Goal: Information Seeking & Learning: Learn about a topic

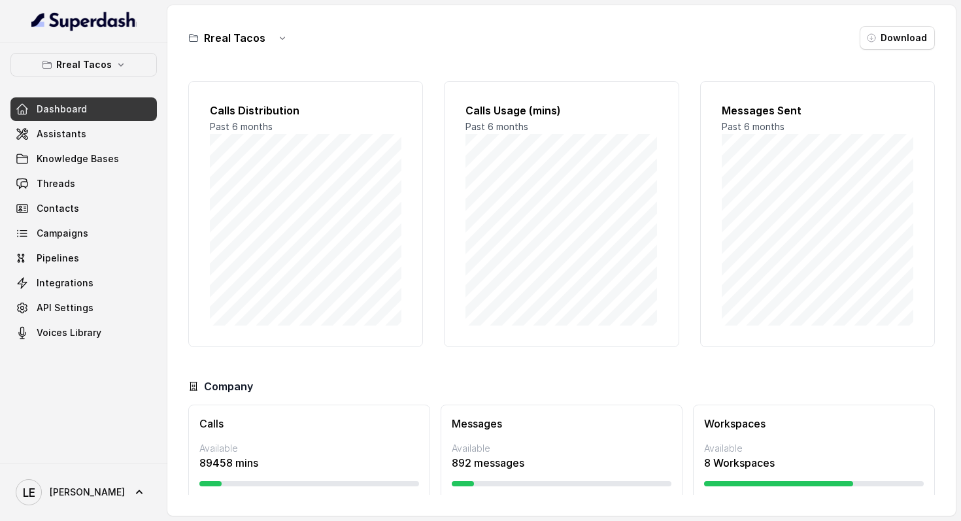
scroll to position [16, 0]
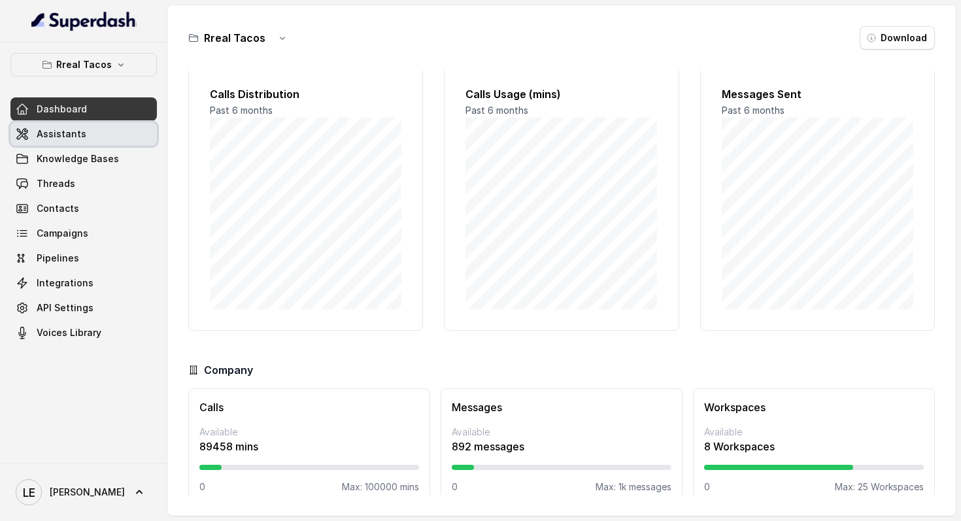
click at [104, 134] on link "Assistants" at bounding box center [83, 134] width 146 height 24
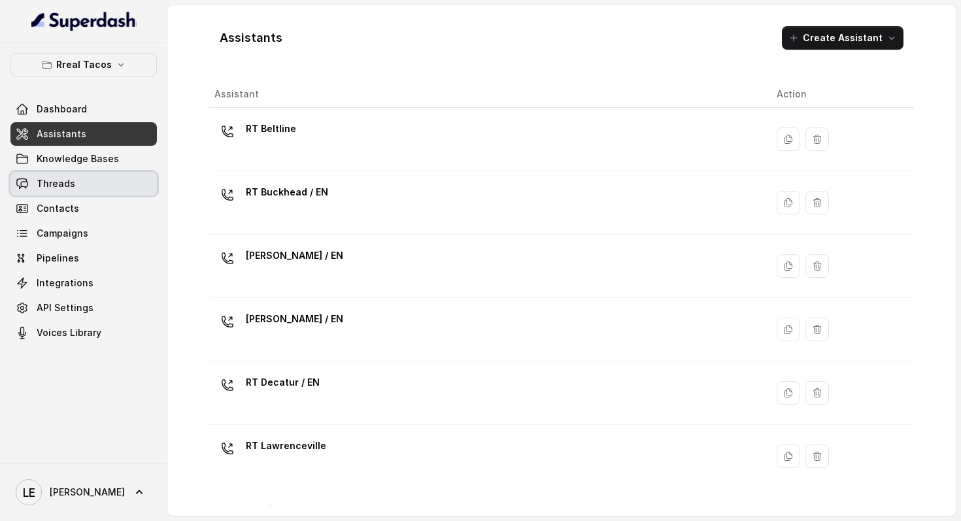
click at [115, 178] on link "Threads" at bounding box center [83, 184] width 146 height 24
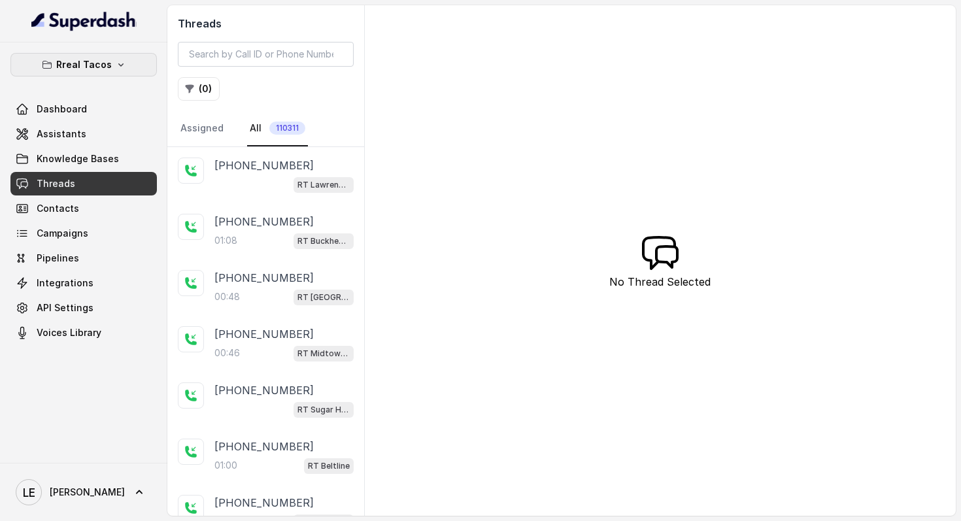
click at [137, 68] on button "Rreal Tacos" at bounding box center [83, 65] width 146 height 24
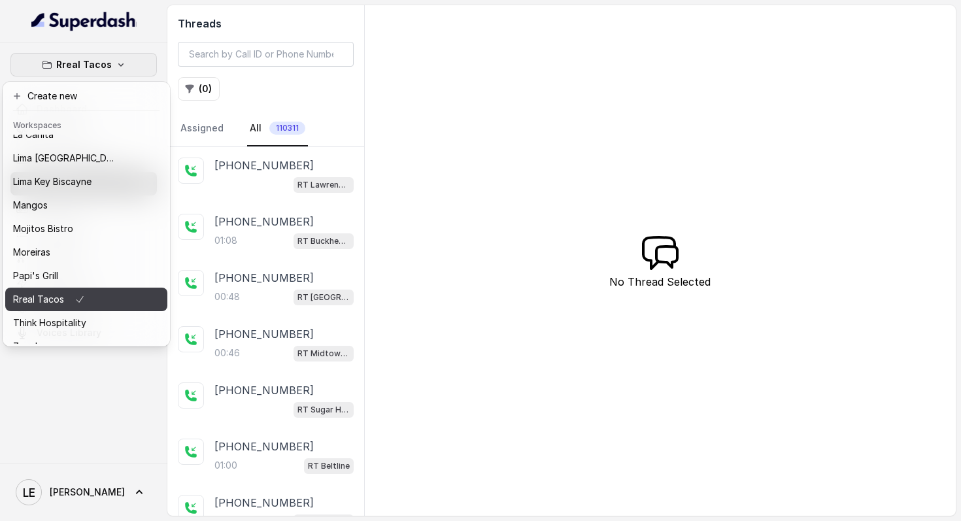
scroll to position [92, 0]
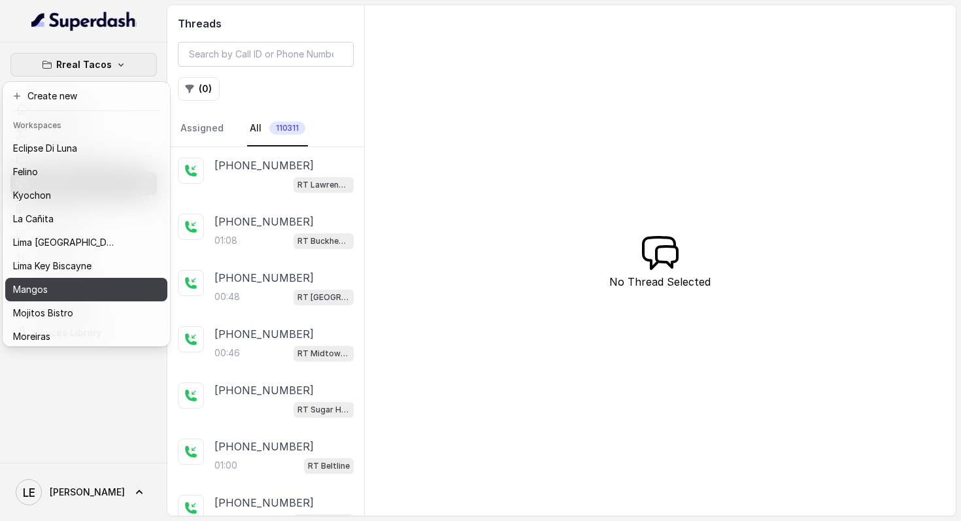
click at [83, 295] on div "Mangos" at bounding box center [65, 290] width 105 height 16
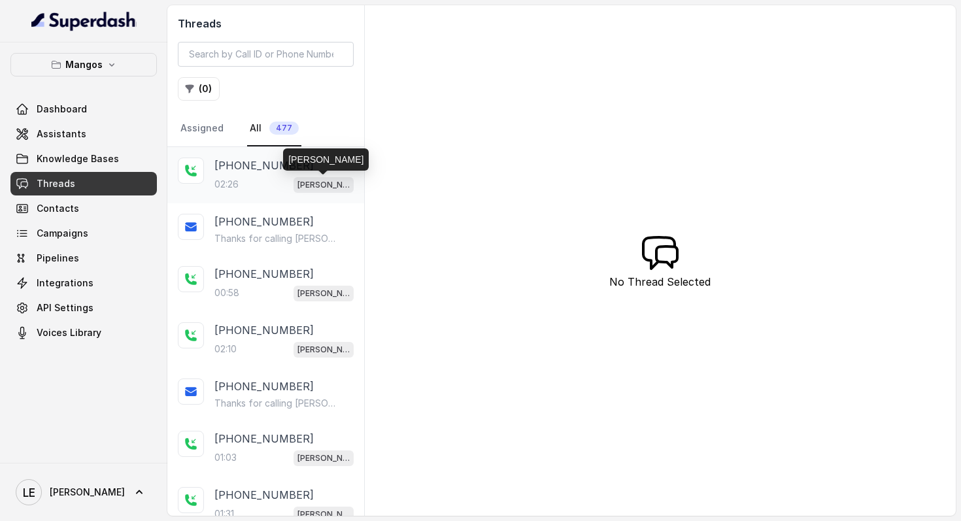
click at [319, 184] on p "[PERSON_NAME]" at bounding box center [323, 184] width 52 height 13
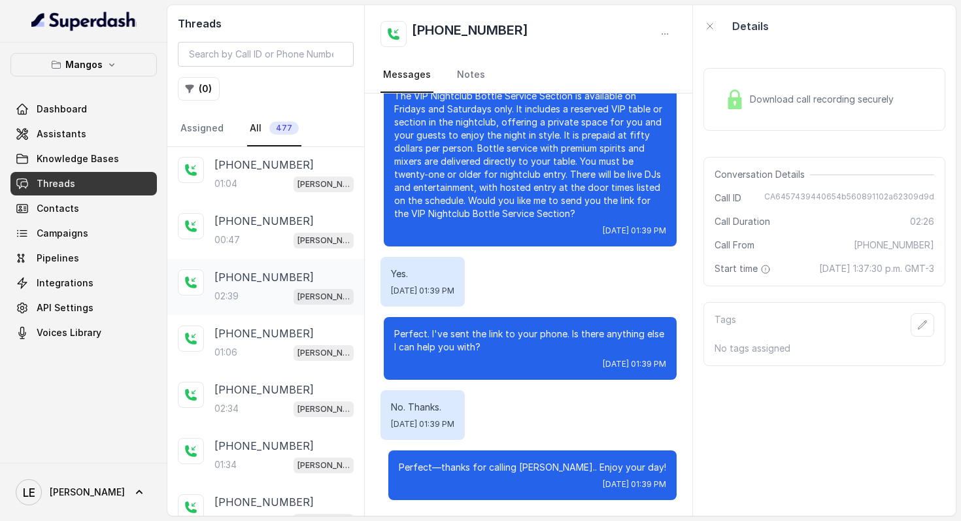
scroll to position [2398, 0]
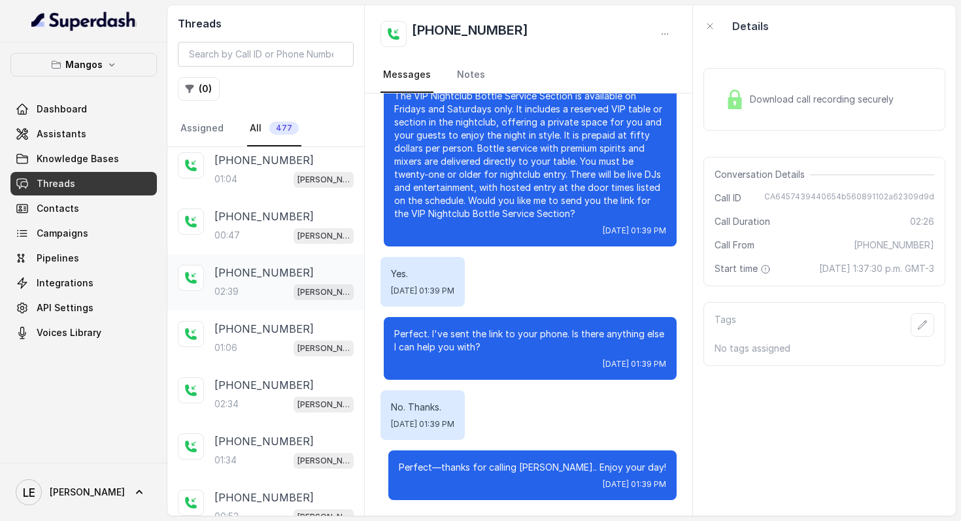
click at [270, 283] on div "02:39 [PERSON_NAME]" at bounding box center [283, 291] width 139 height 17
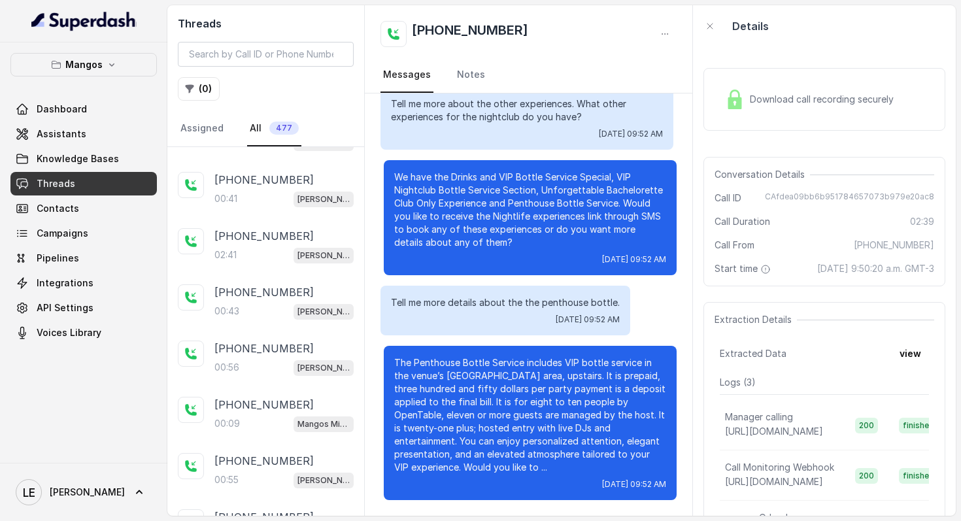
scroll to position [2874, 0]
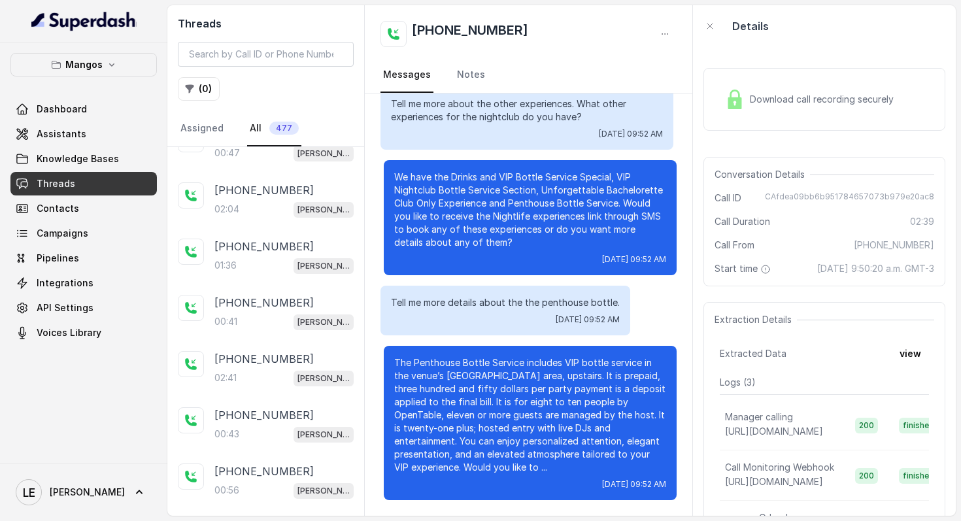
click at [815, 94] on span "Download call recording securely" at bounding box center [823, 99] width 149 height 13
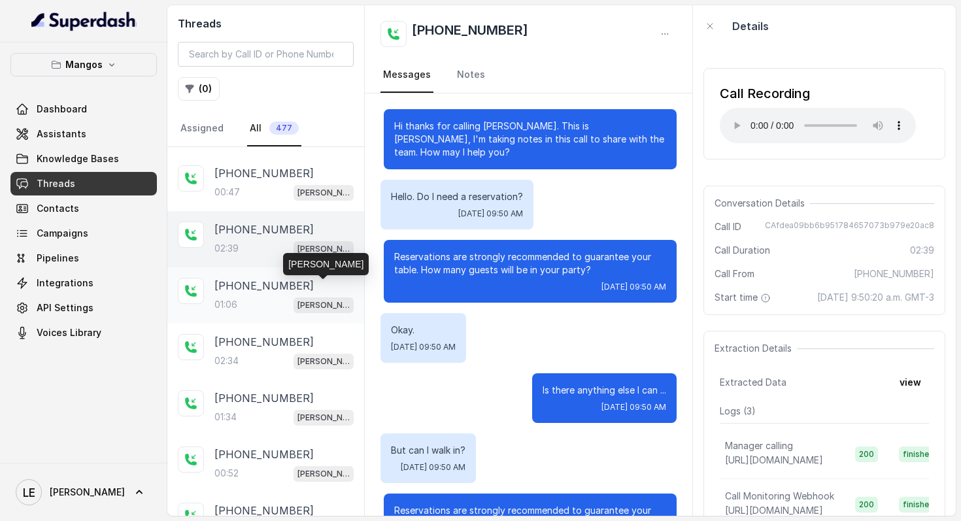
scroll to position [2439, 0]
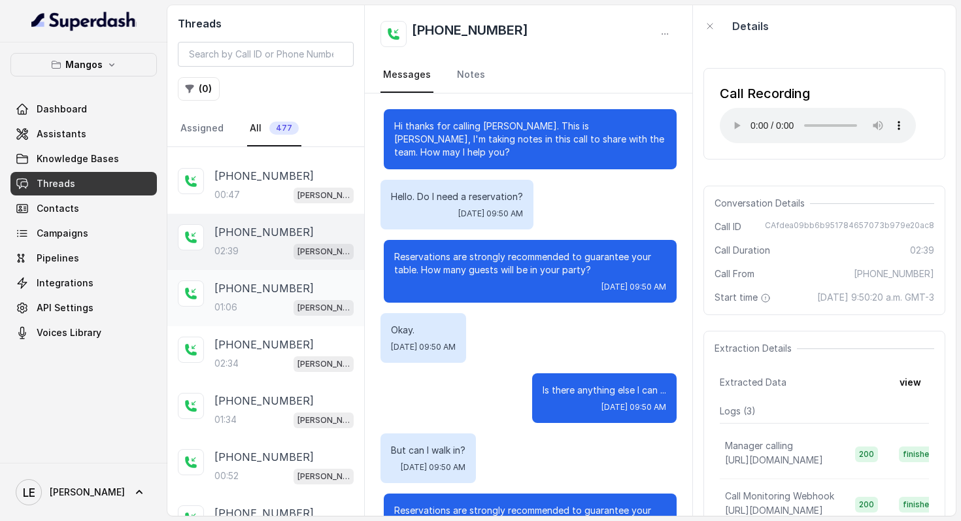
click at [263, 280] on p "[PHONE_NUMBER]" at bounding box center [263, 288] width 99 height 16
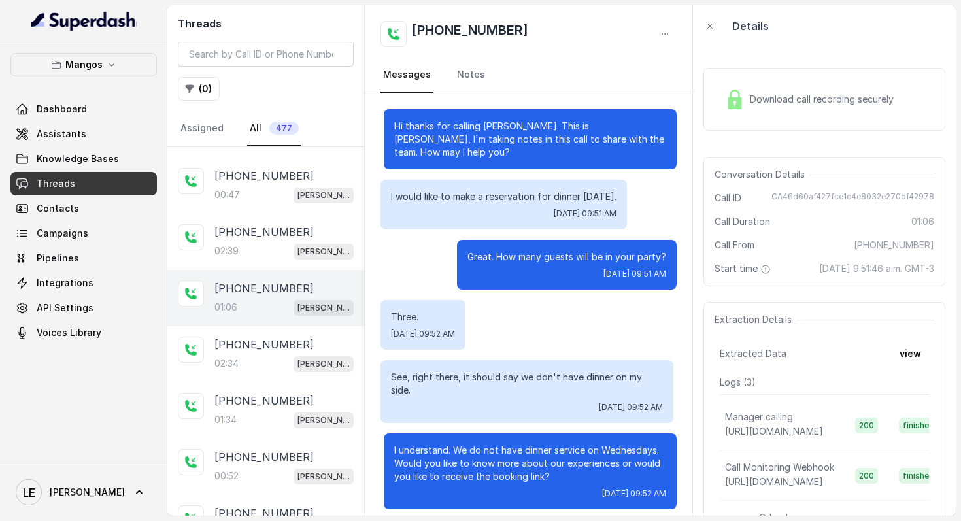
scroll to position [516, 0]
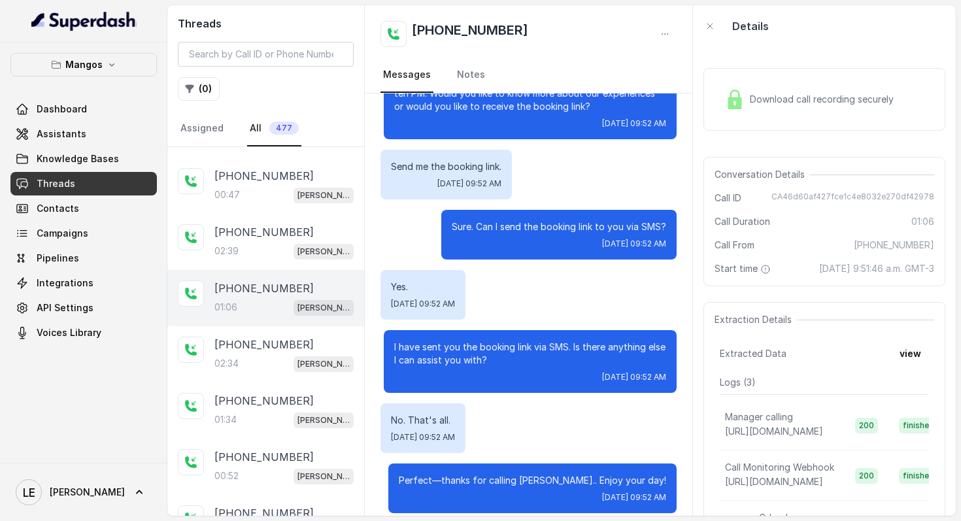
click at [467, 35] on h2 "[PHONE_NUMBER]" at bounding box center [470, 34] width 116 height 26
copy div "[PHONE_NUMBER]"
click at [276, 43] on input "search" at bounding box center [266, 54] width 176 height 25
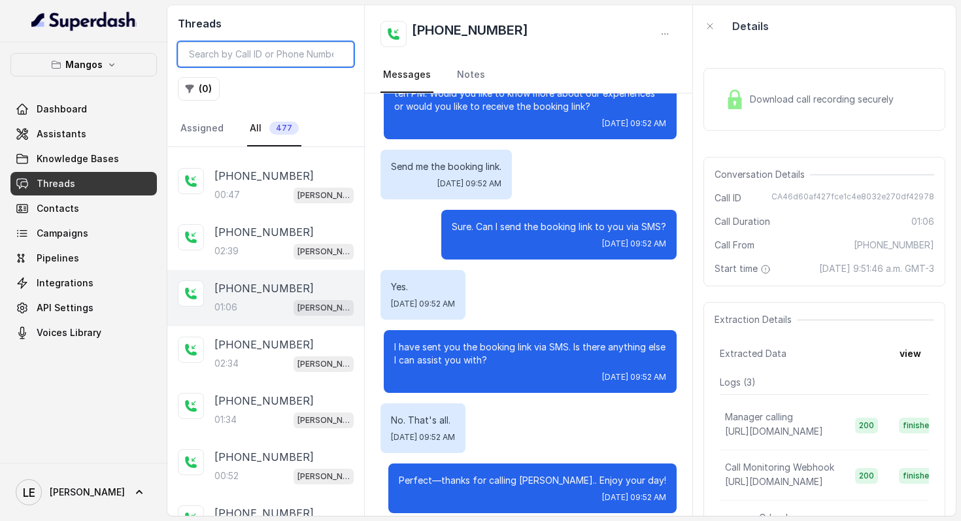
paste input "[PHONE_NUMBER]"
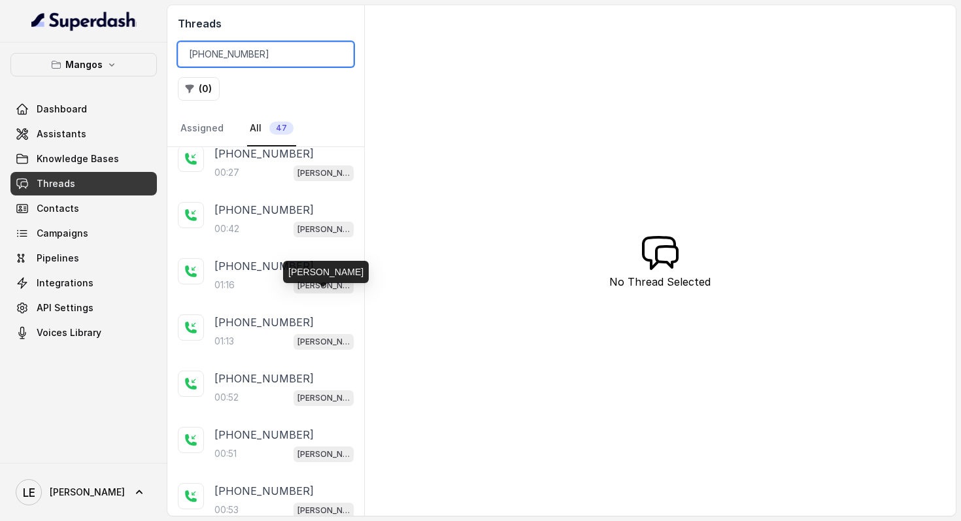
scroll to position [1023, 0]
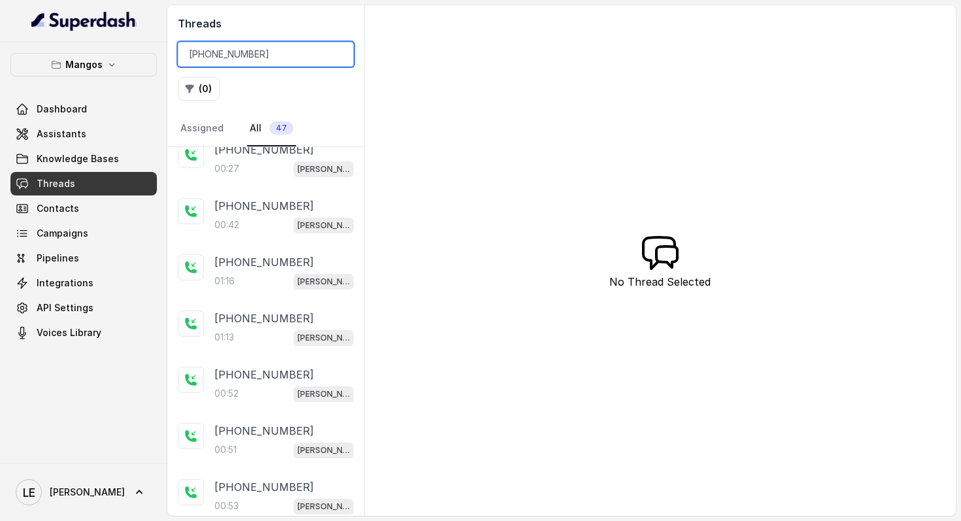
type input "[PHONE_NUMBER]"
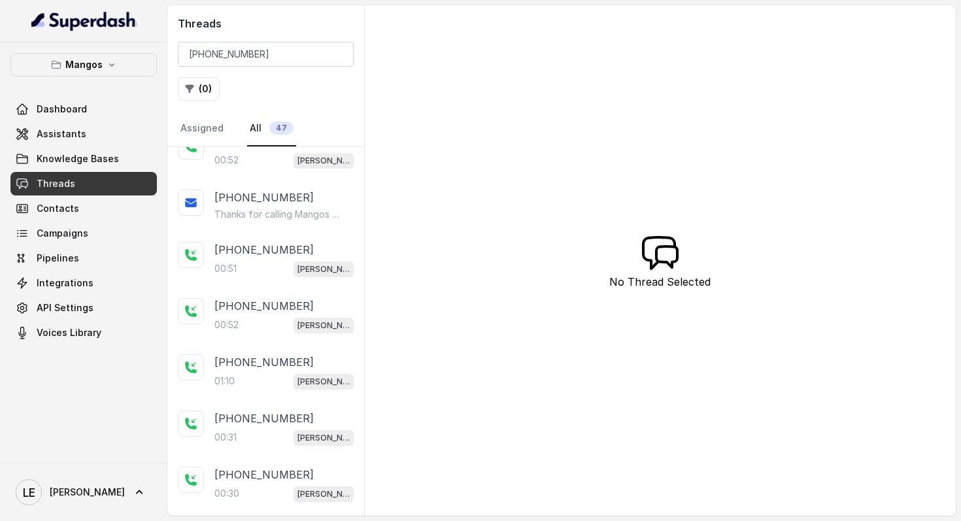
scroll to position [0, 0]
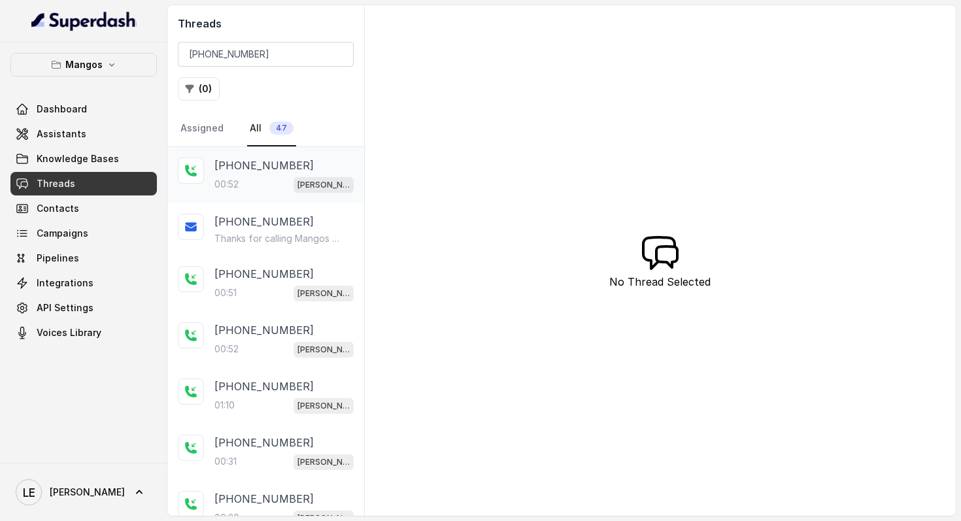
click at [283, 175] on div "[PHONE_NUMBER]:52 Mangos Orlando" at bounding box center [283, 174] width 139 height 35
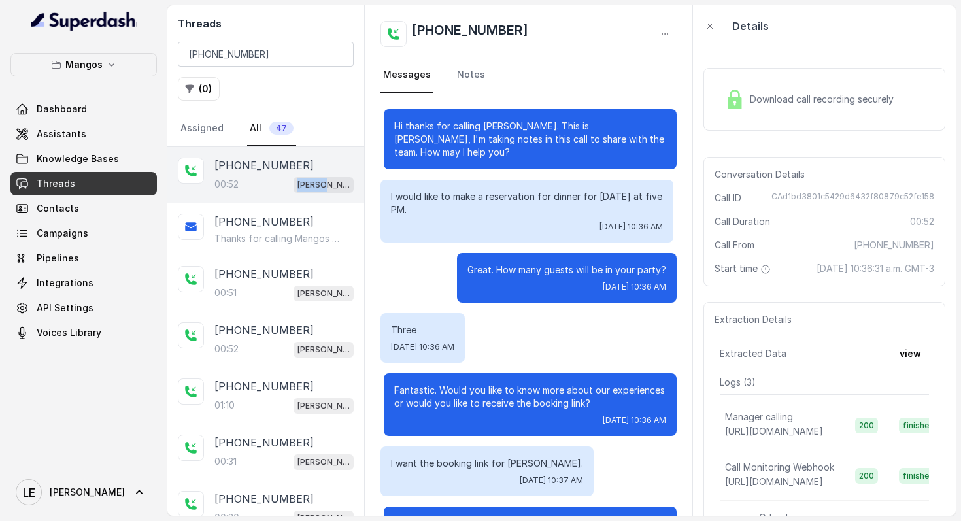
click at [283, 175] on div "[PHONE_NUMBER]:52 Mangos Orlando" at bounding box center [283, 174] width 139 height 35
click at [256, 276] on p "[PHONE_NUMBER]" at bounding box center [263, 274] width 99 height 16
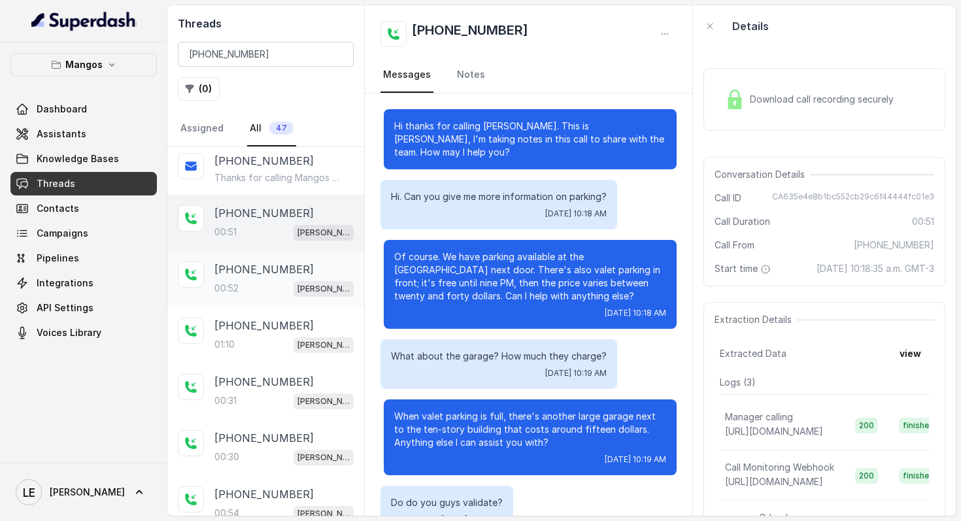
scroll to position [71, 0]
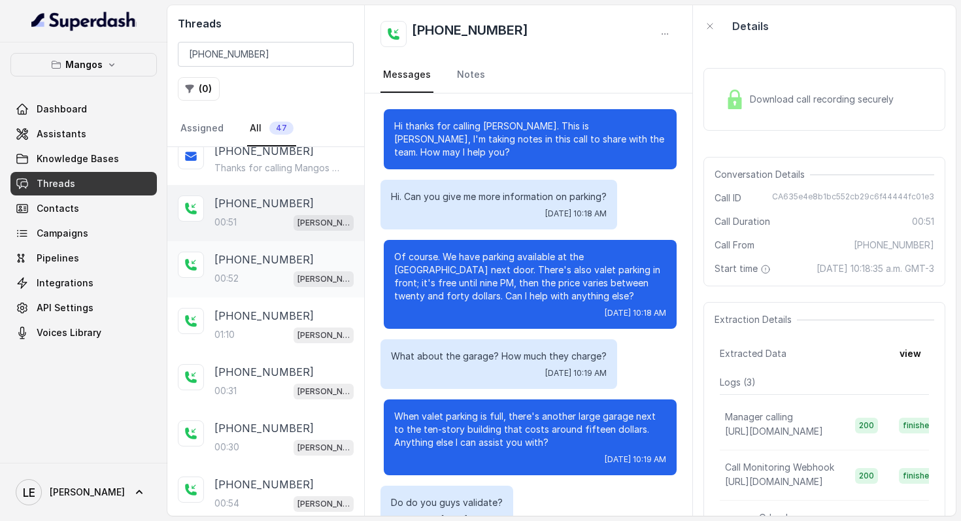
click at [285, 272] on div "00:52 [PERSON_NAME]" at bounding box center [283, 278] width 139 height 17
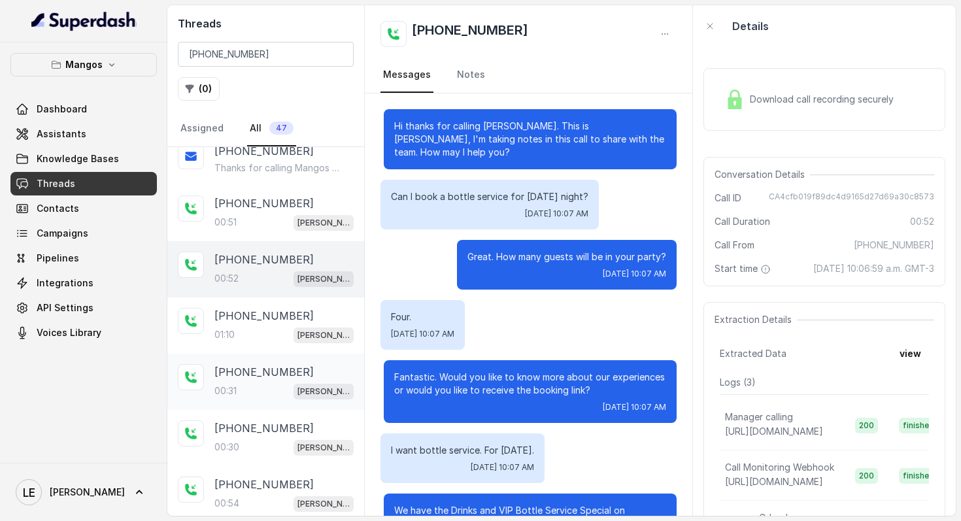
scroll to position [109, 0]
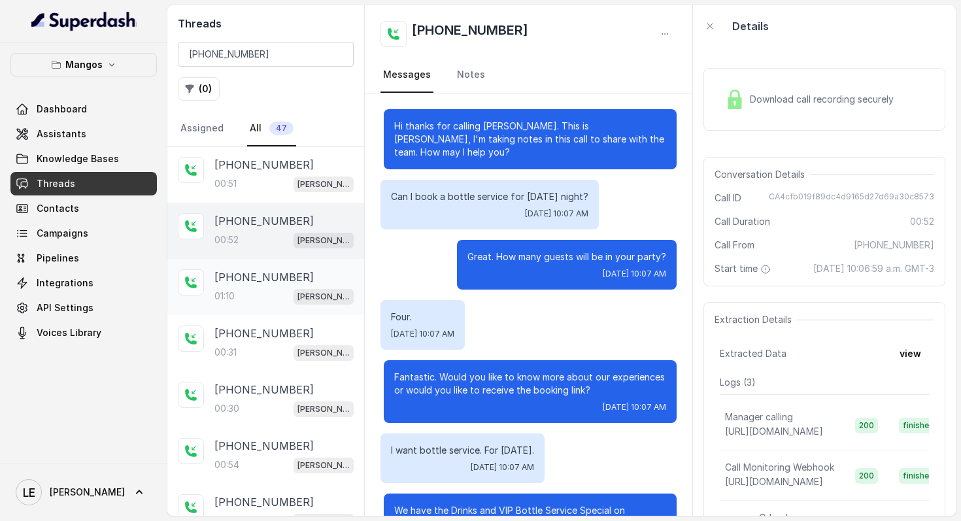
click at [265, 277] on p "[PHONE_NUMBER]" at bounding box center [263, 277] width 99 height 16
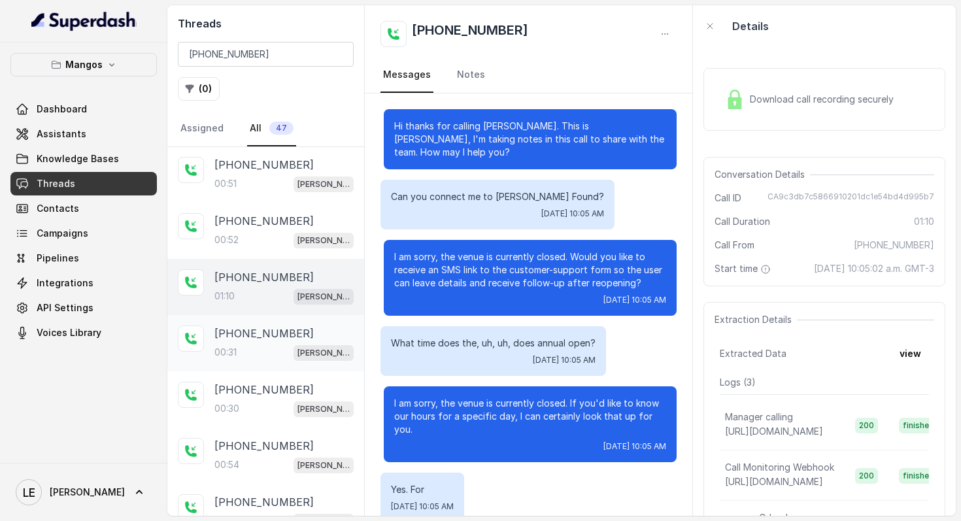
scroll to position [144, 0]
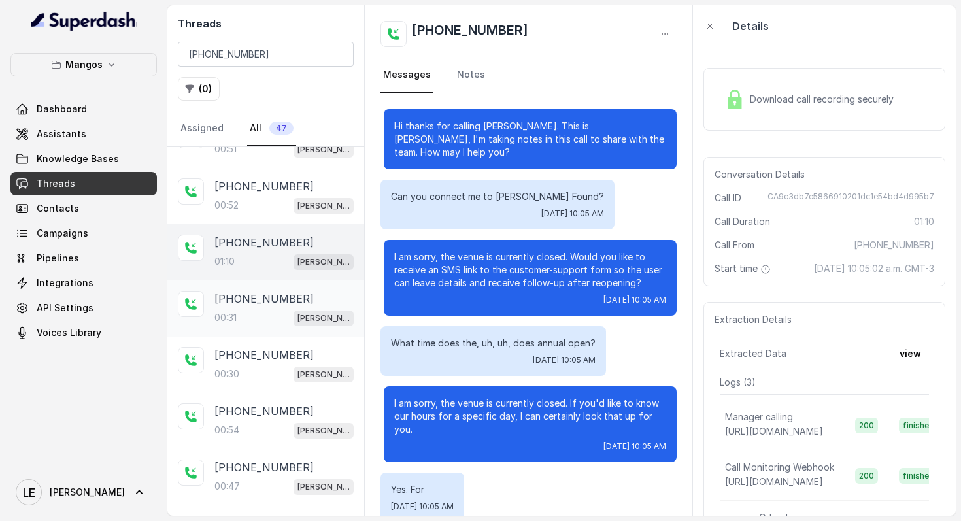
click at [278, 294] on p "[PHONE_NUMBER]" at bounding box center [263, 299] width 99 height 16
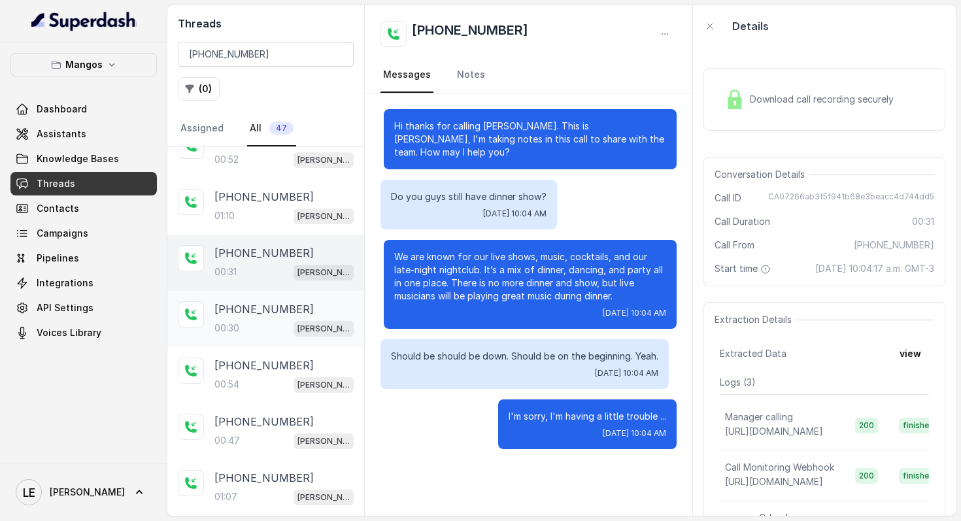
scroll to position [217, 0]
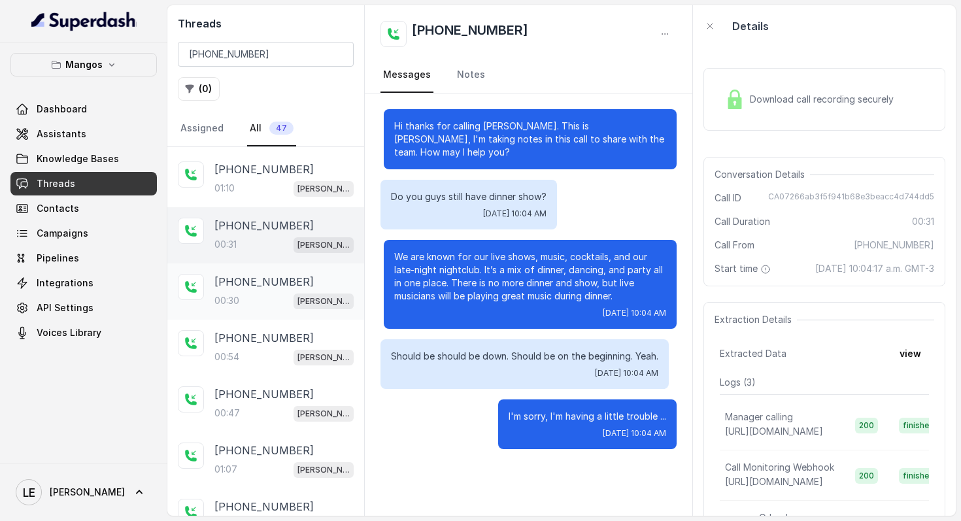
click at [316, 281] on div "[PHONE_NUMBER]" at bounding box center [283, 282] width 139 height 16
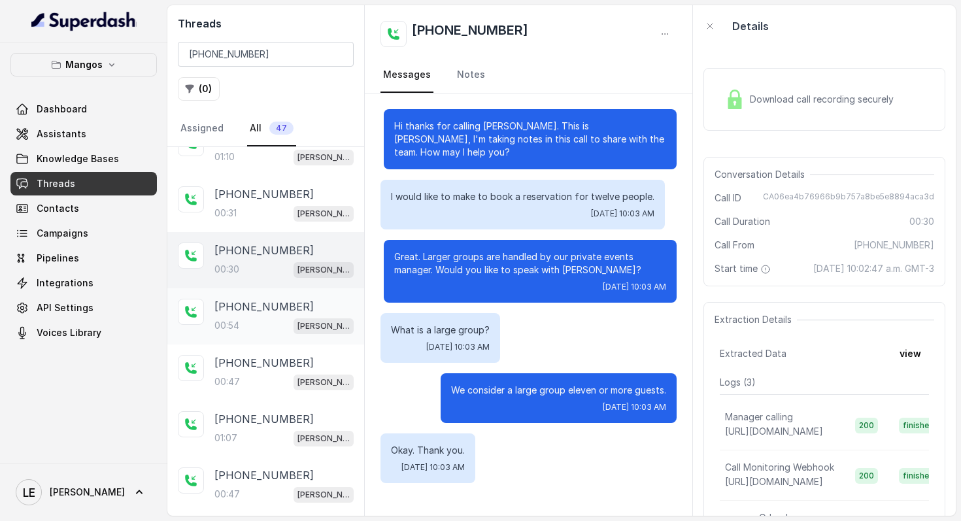
scroll to position [267, 0]
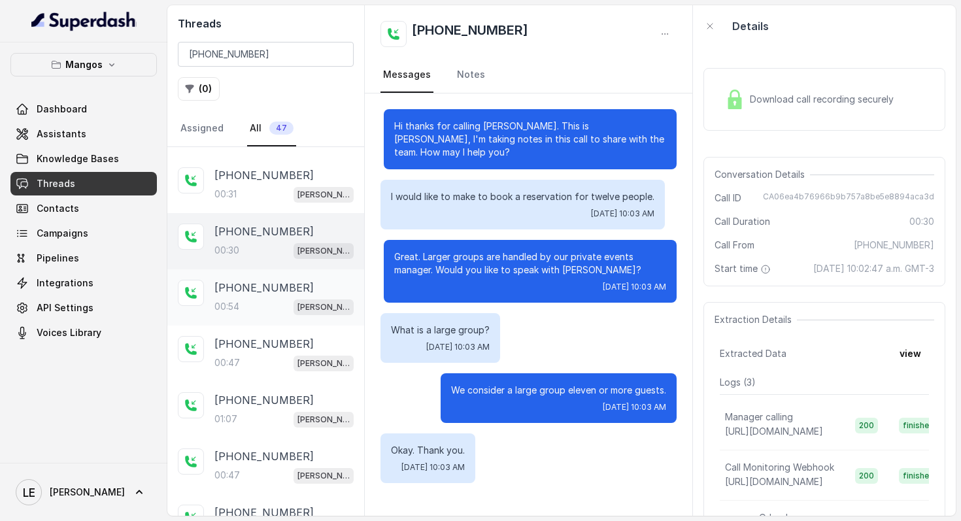
click at [288, 295] on div "[PHONE_NUMBER]:54 Mangos Orlando" at bounding box center [283, 297] width 139 height 35
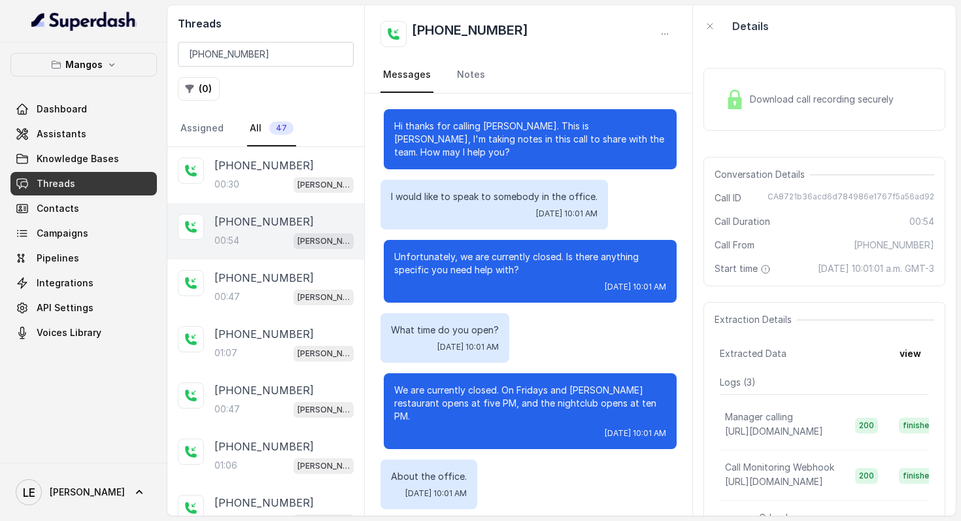
scroll to position [337, 0]
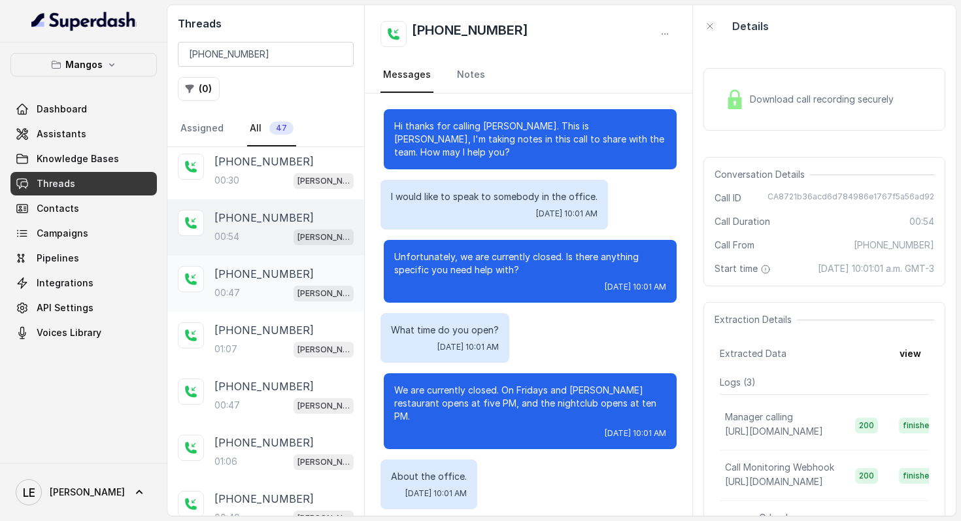
click at [259, 297] on div "00:47 [PERSON_NAME]" at bounding box center [283, 292] width 139 height 17
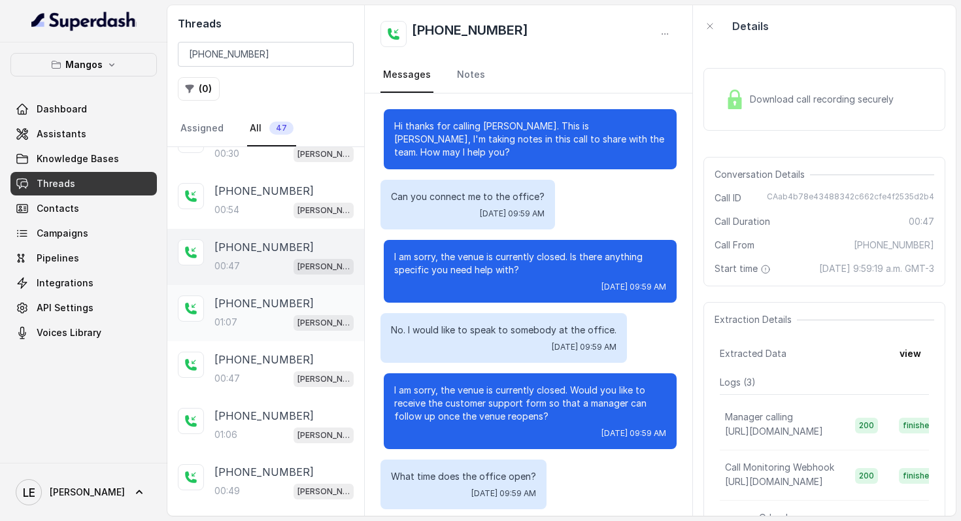
scroll to position [393, 0]
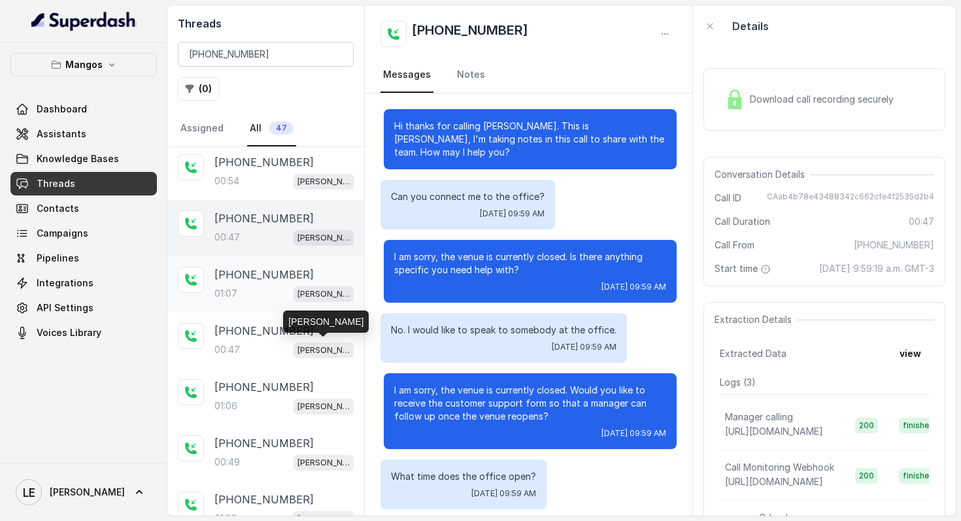
click at [287, 286] on div "01:07 [PERSON_NAME]" at bounding box center [283, 293] width 139 height 17
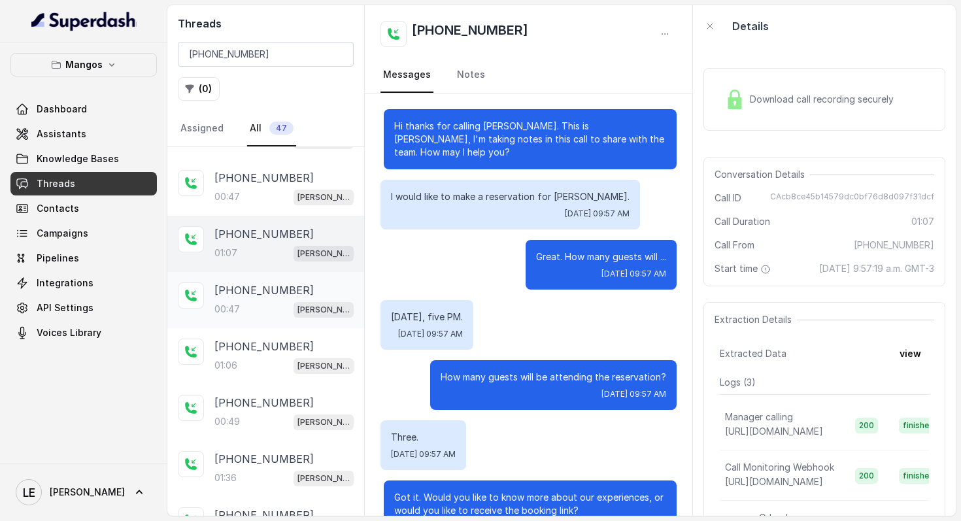
scroll to position [441, 0]
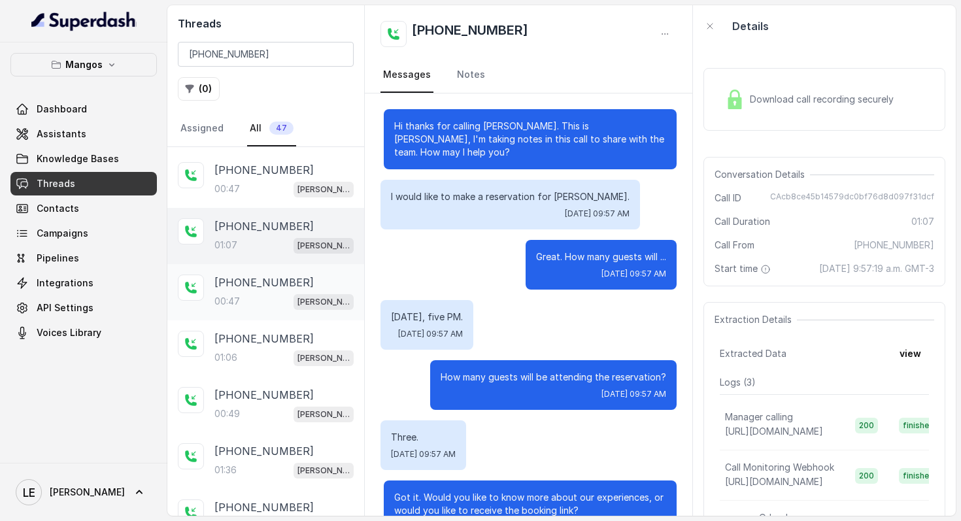
click at [296, 274] on div "[PHONE_NUMBER]" at bounding box center [283, 282] width 139 height 16
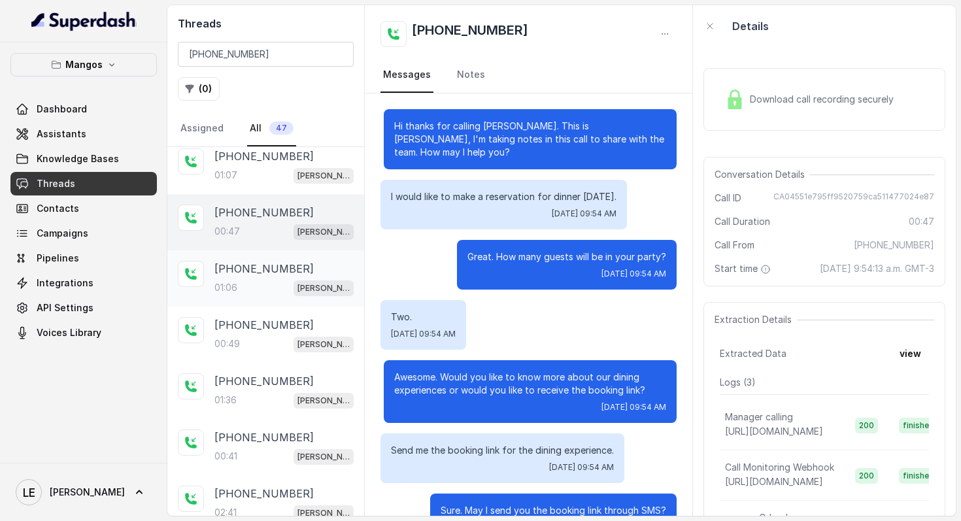
click at [254, 279] on div "01:06 [PERSON_NAME]" at bounding box center [283, 287] width 139 height 17
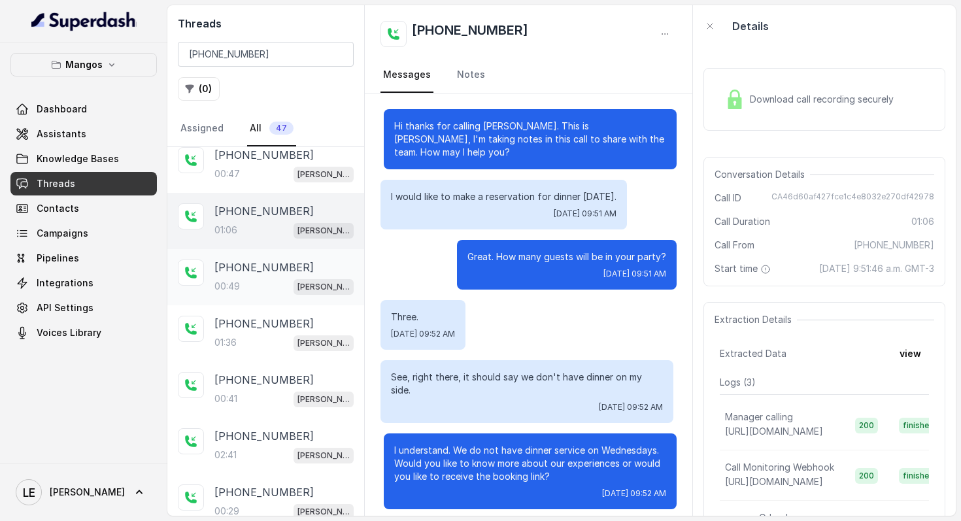
click at [237, 278] on div "00:49 [PERSON_NAME]" at bounding box center [283, 286] width 139 height 17
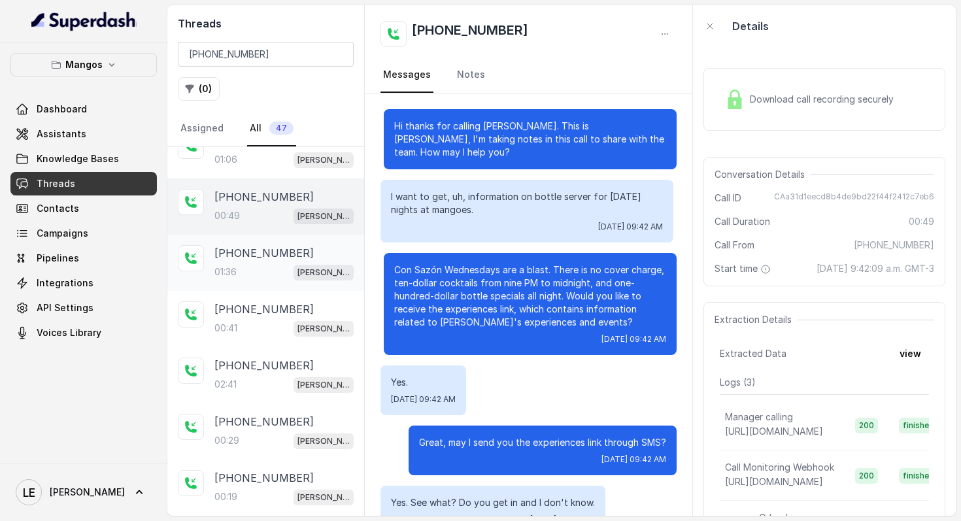
click at [278, 263] on div "01:36 [PERSON_NAME]" at bounding box center [283, 271] width 139 height 17
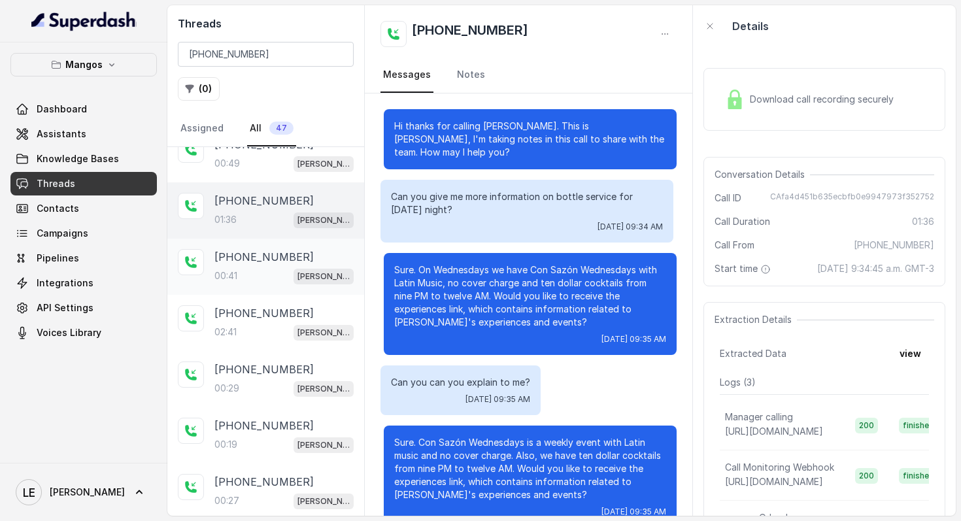
click at [247, 269] on div "00:41 [PERSON_NAME]" at bounding box center [283, 275] width 139 height 17
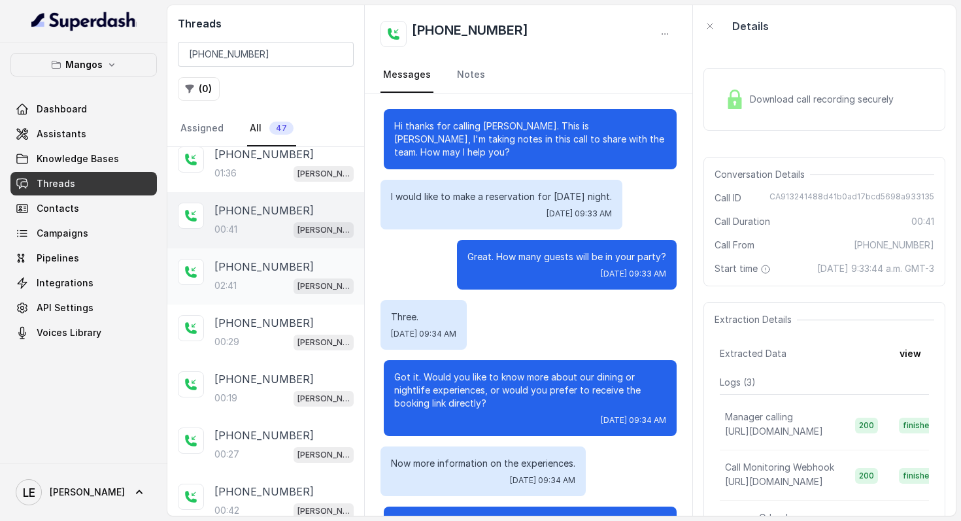
click at [262, 259] on p "[PHONE_NUMBER]" at bounding box center [263, 267] width 99 height 16
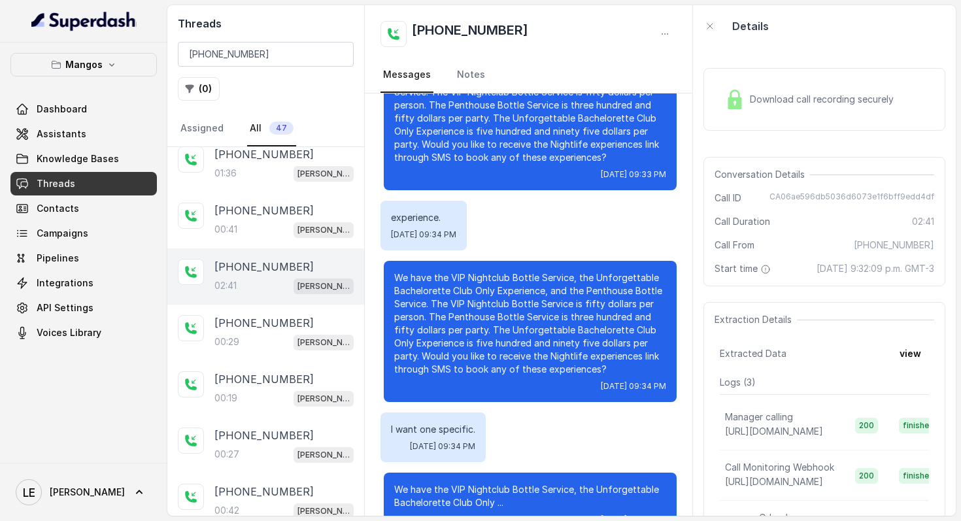
scroll to position [1319, 0]
